Goal: Information Seeking & Learning: Learn about a topic

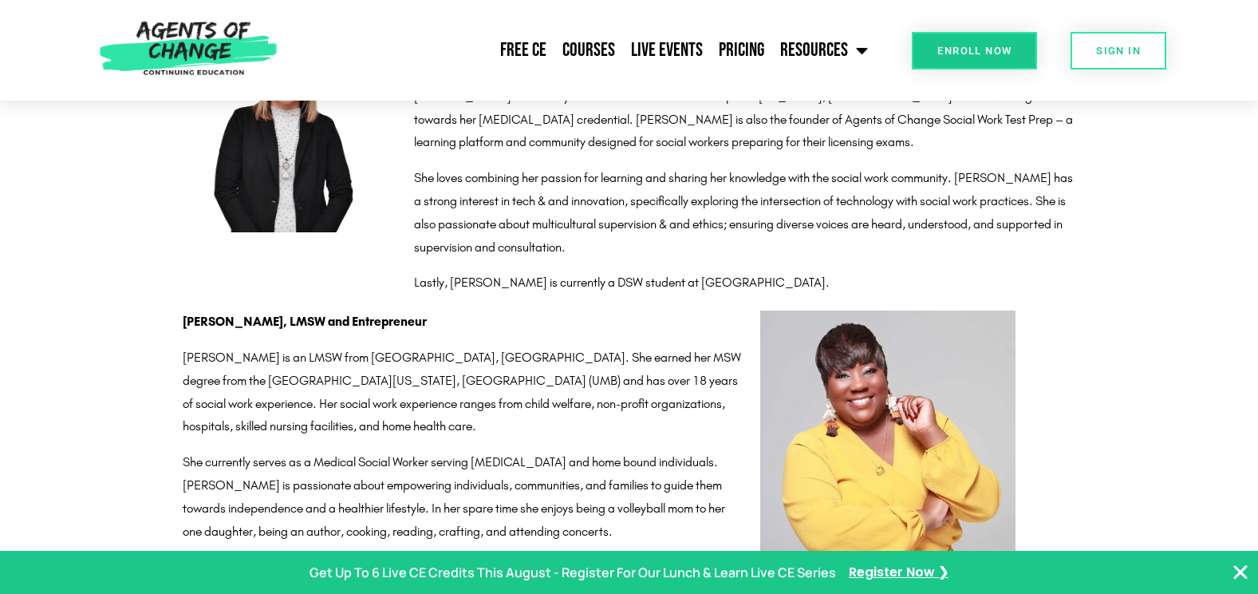
scroll to position [1873, 0]
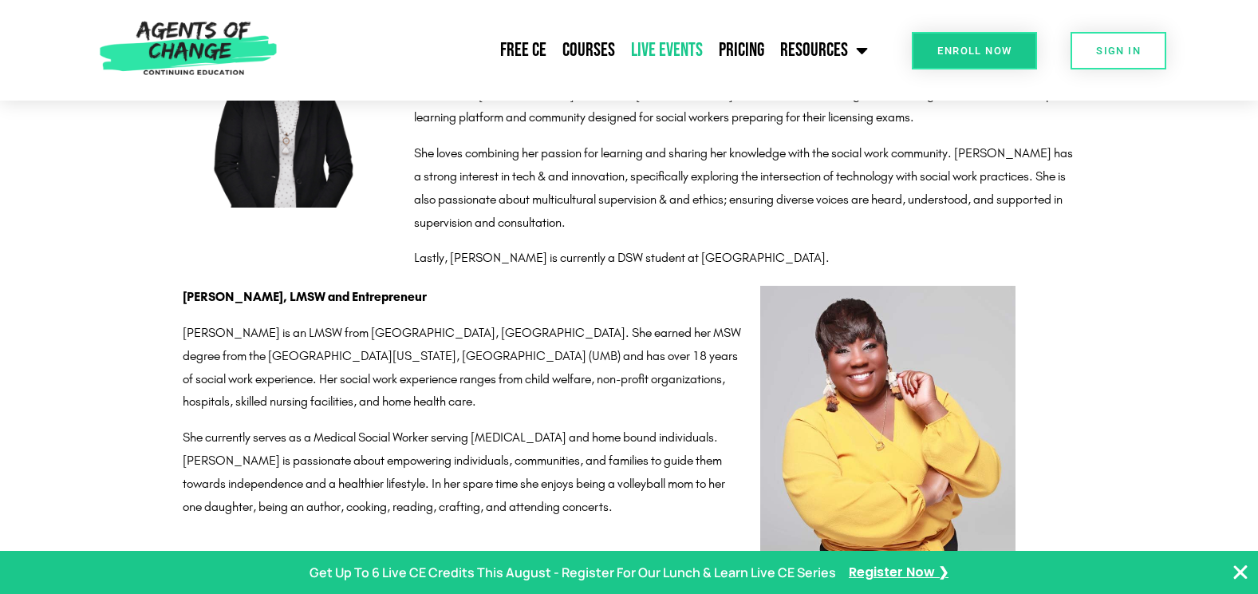
click at [670, 47] on link "Live Events" at bounding box center [667, 50] width 88 height 40
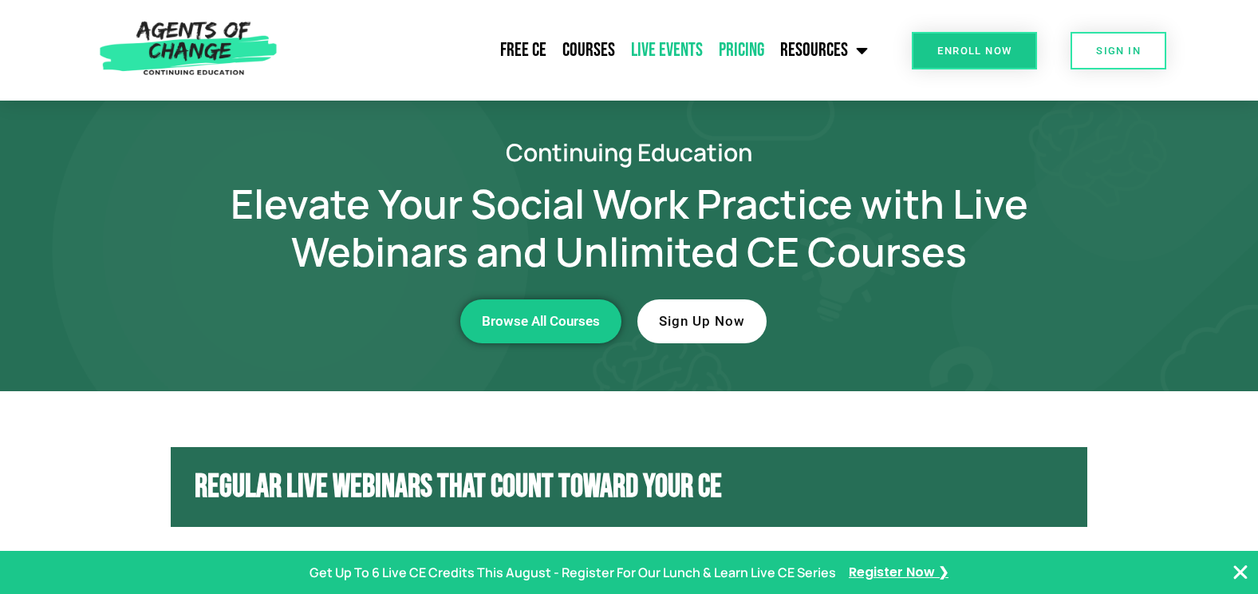
click at [748, 52] on link "Pricing" at bounding box center [741, 50] width 61 height 40
